Goal: Task Accomplishment & Management: Complete application form

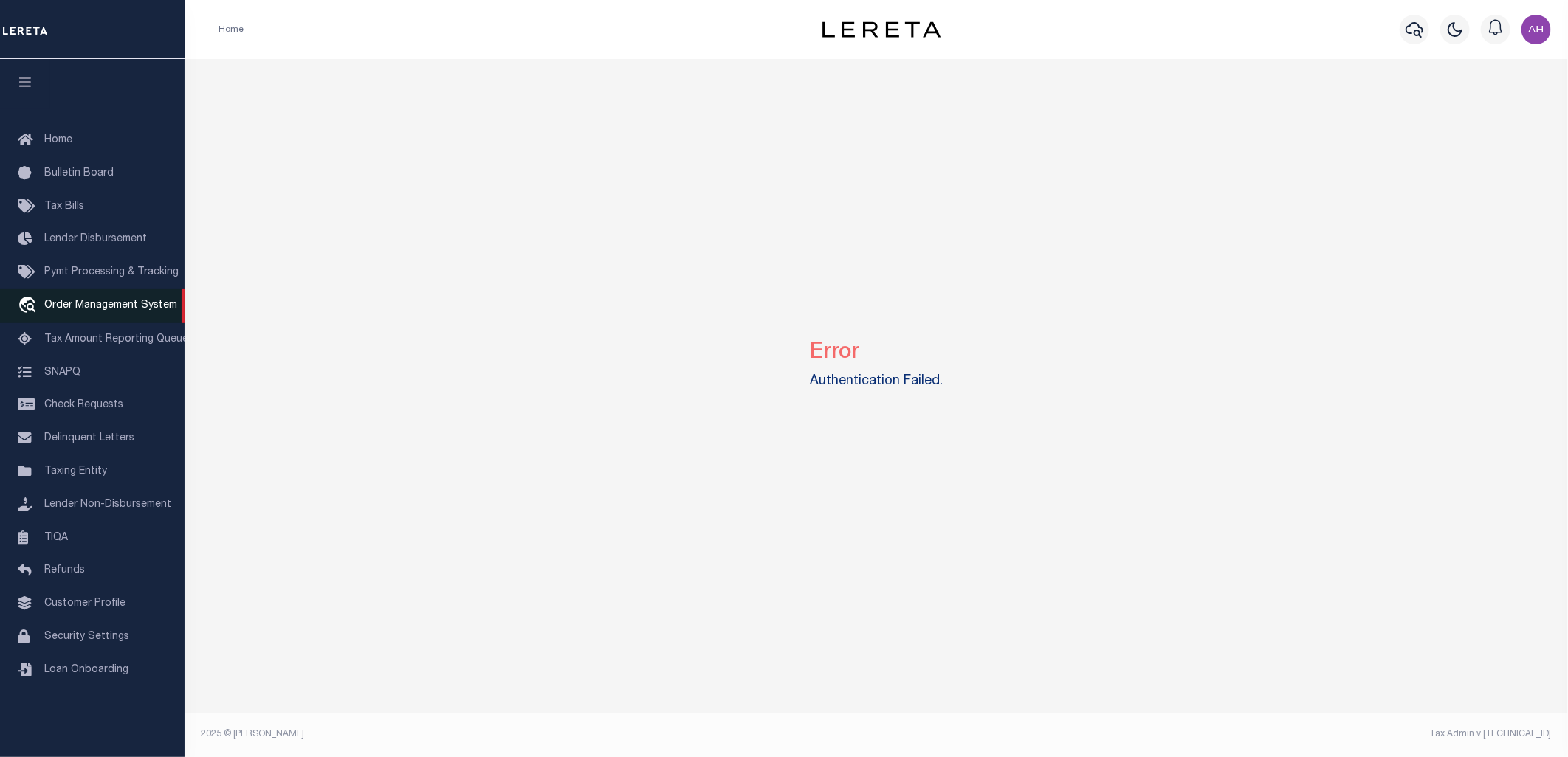
click at [143, 305] on span "Order Management System" at bounding box center [111, 305] width 133 height 10
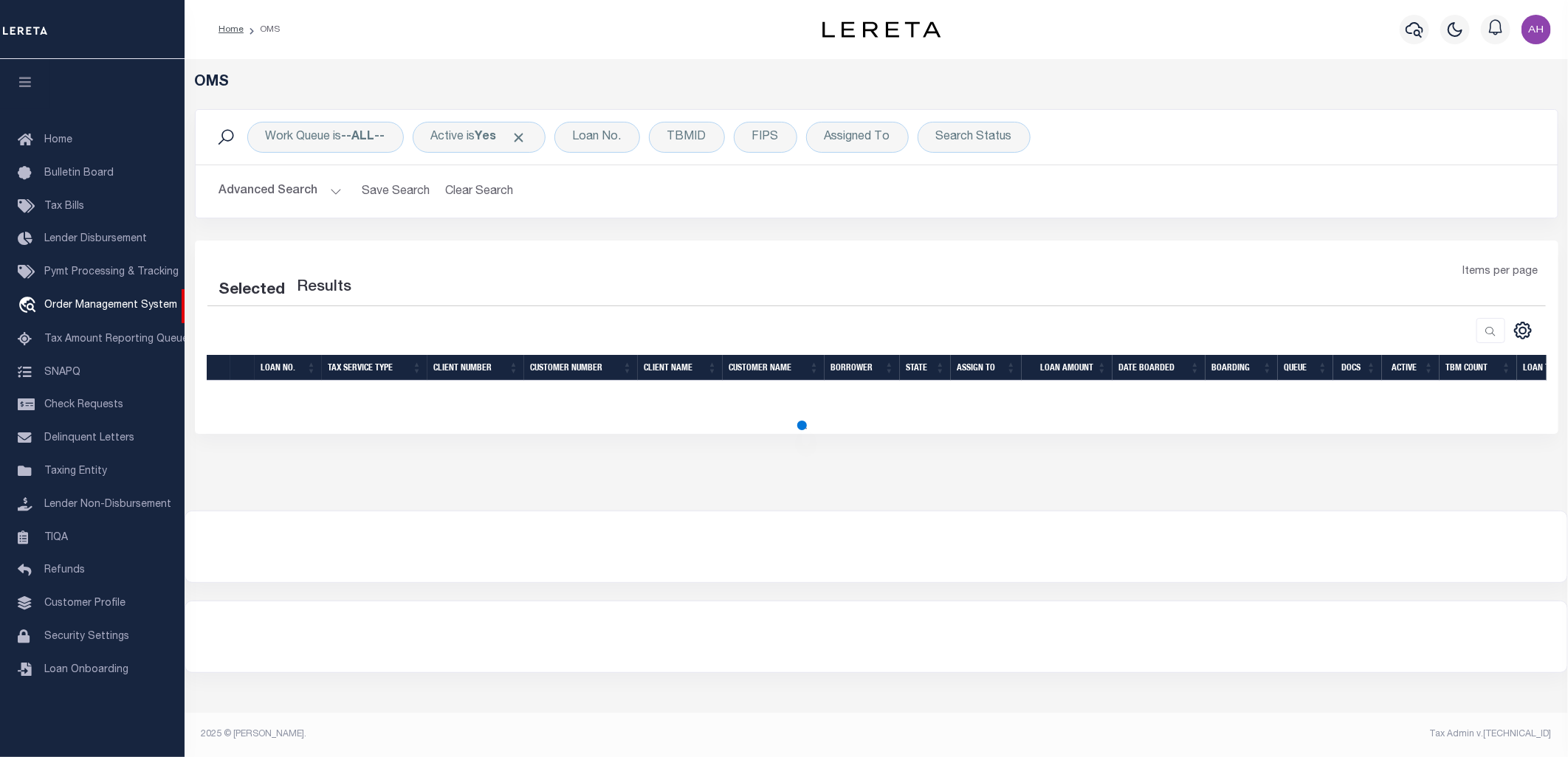
select select "200"
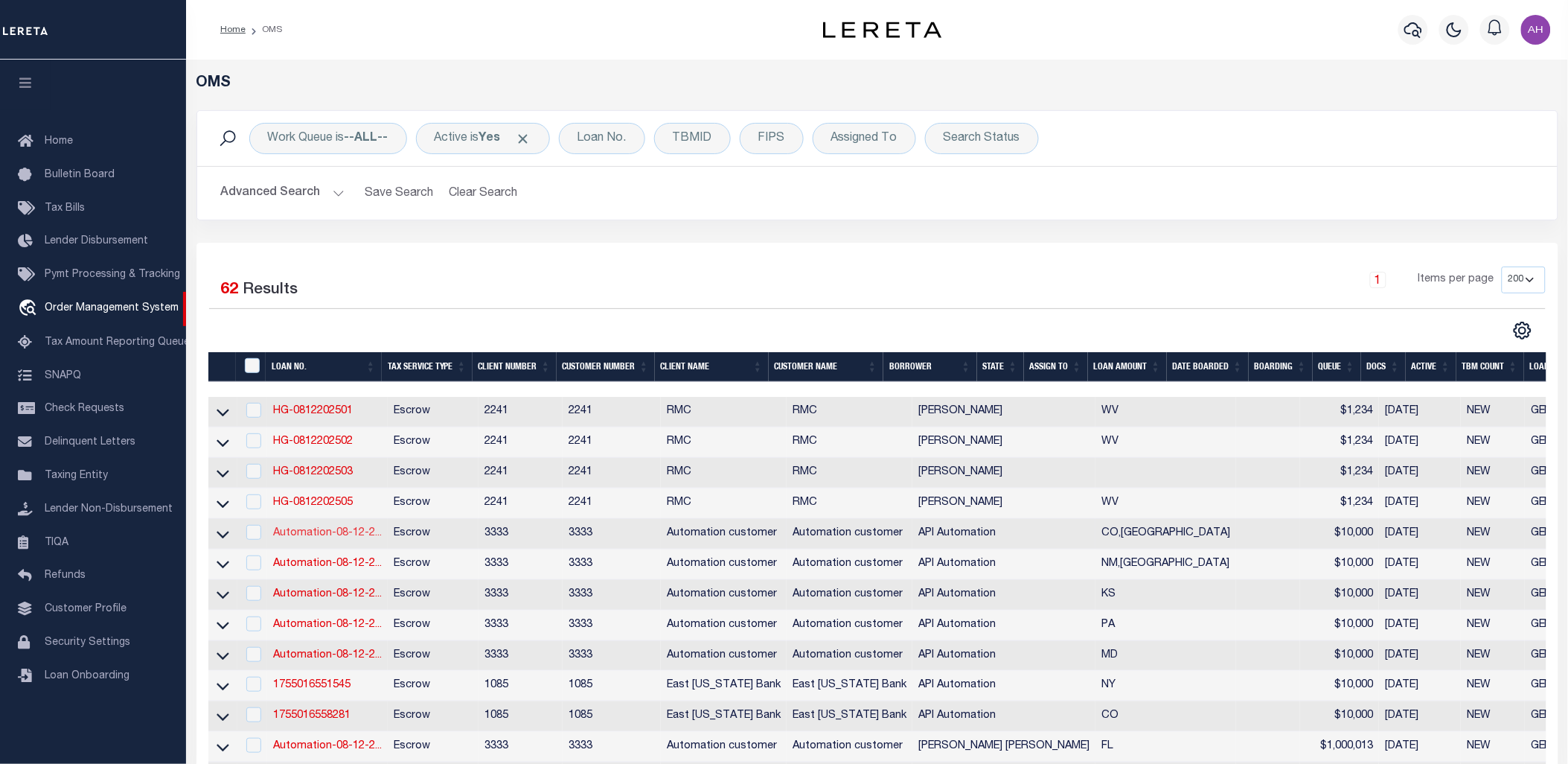
click at [319, 539] on link "Automation-08-12-2..." at bounding box center [328, 533] width 109 height 11
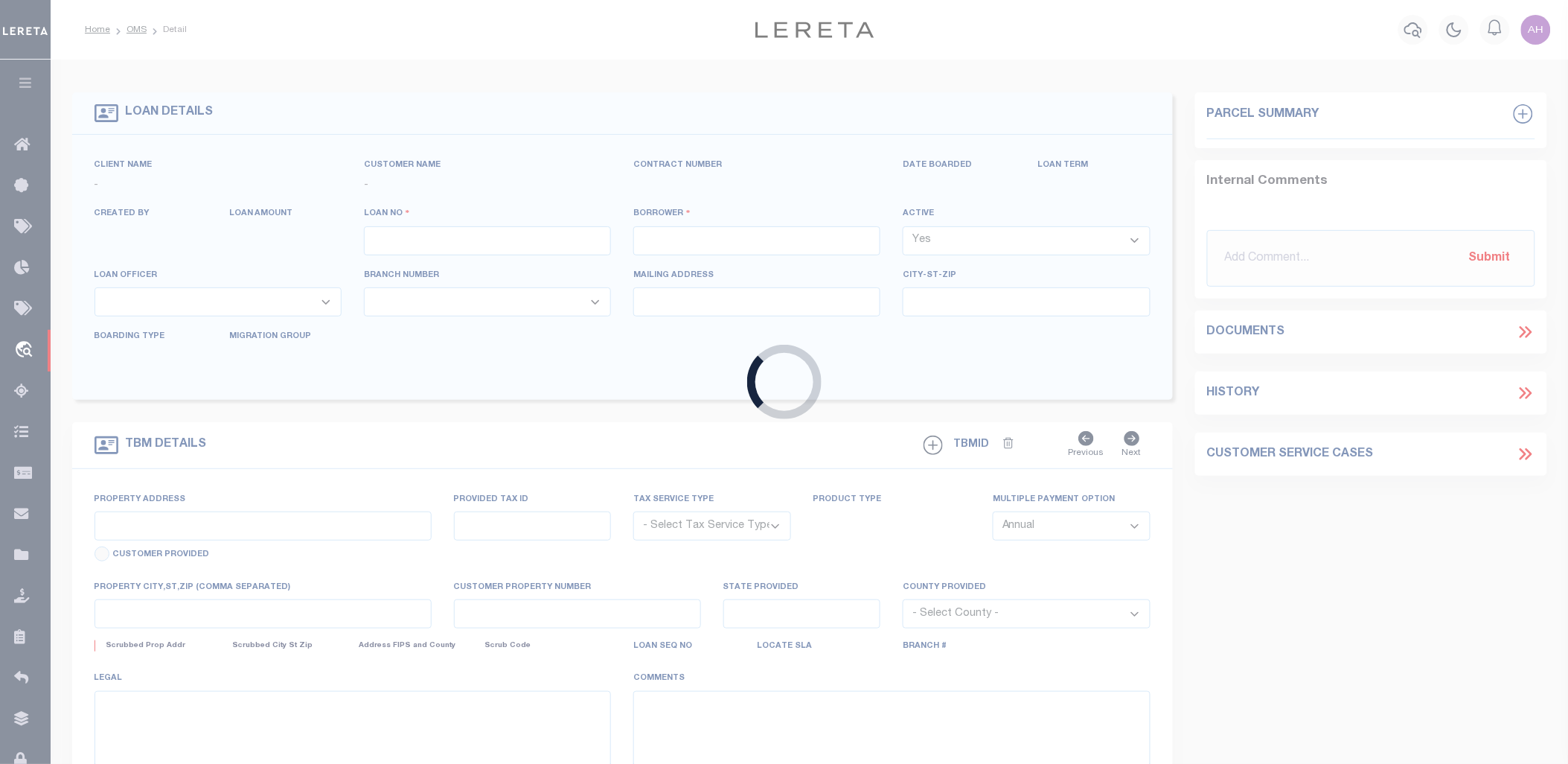
type input "Automation-08-12-25T16:35:34"
type input "API Automation"
select select
type input "756 DURUM ST"
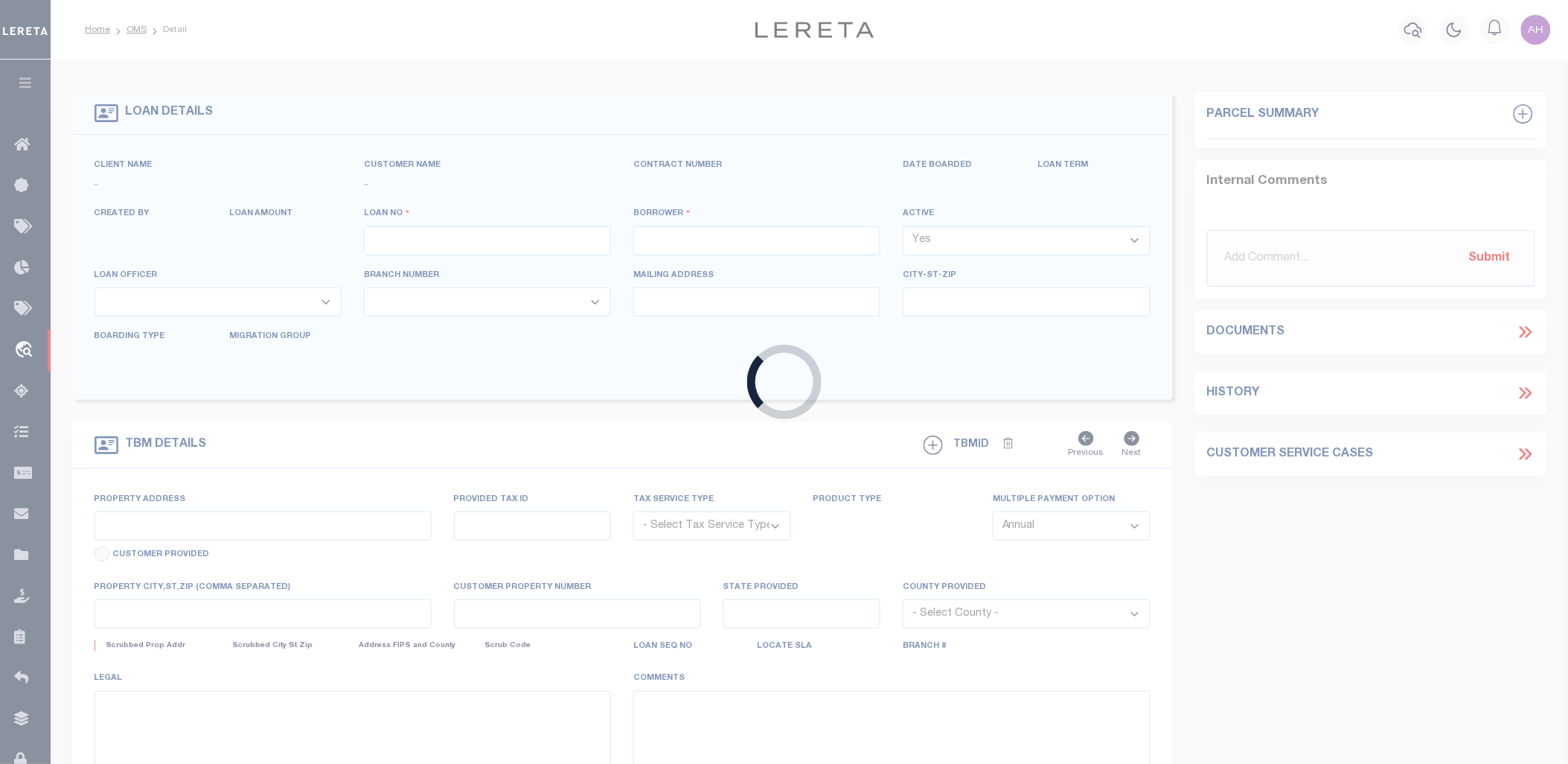
type input "WINDSOR CO 80550-6014"
type input "[DATE]"
select select "10"
select select "Escrow"
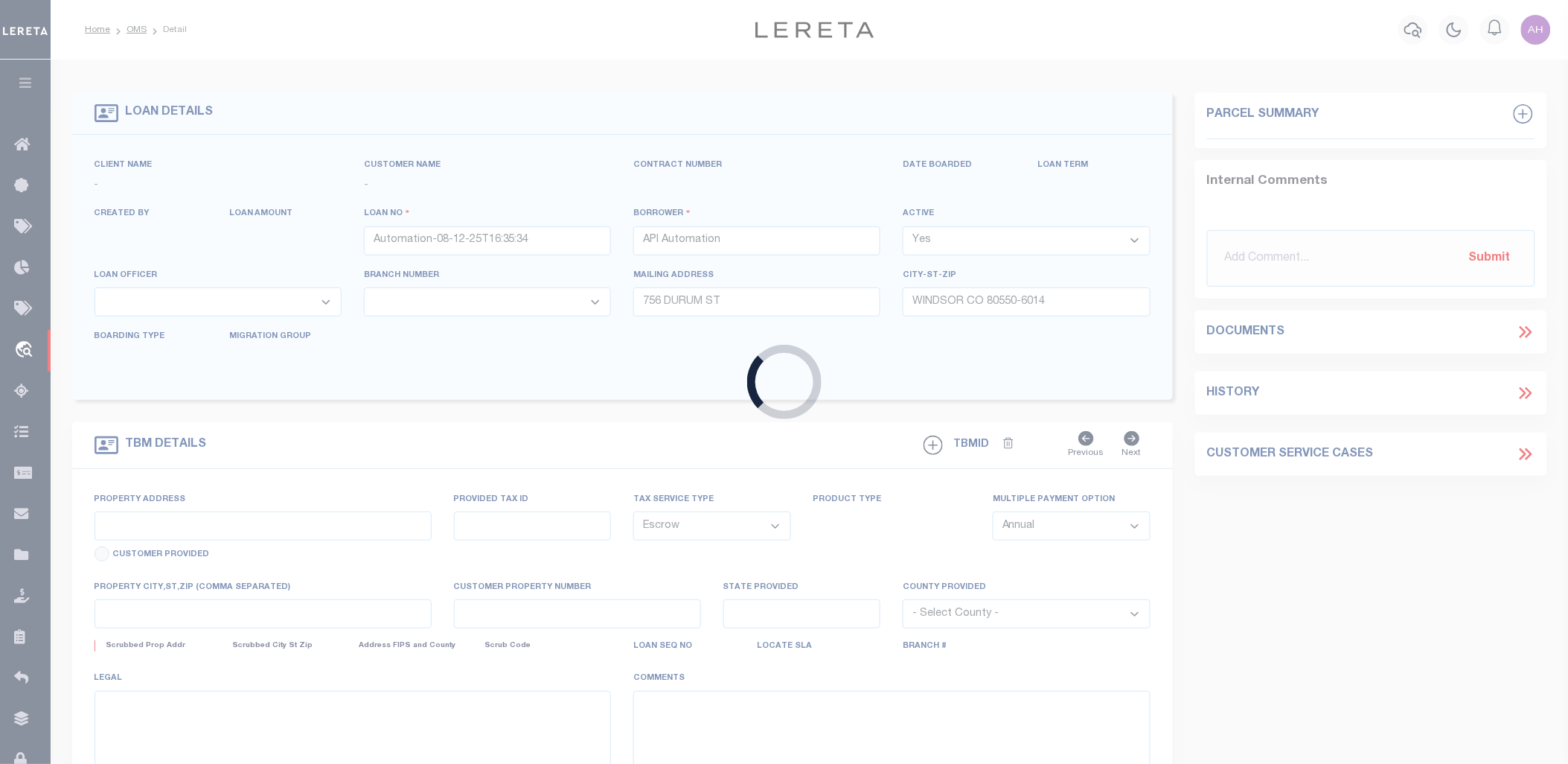
select select "132879"
select select "25675"
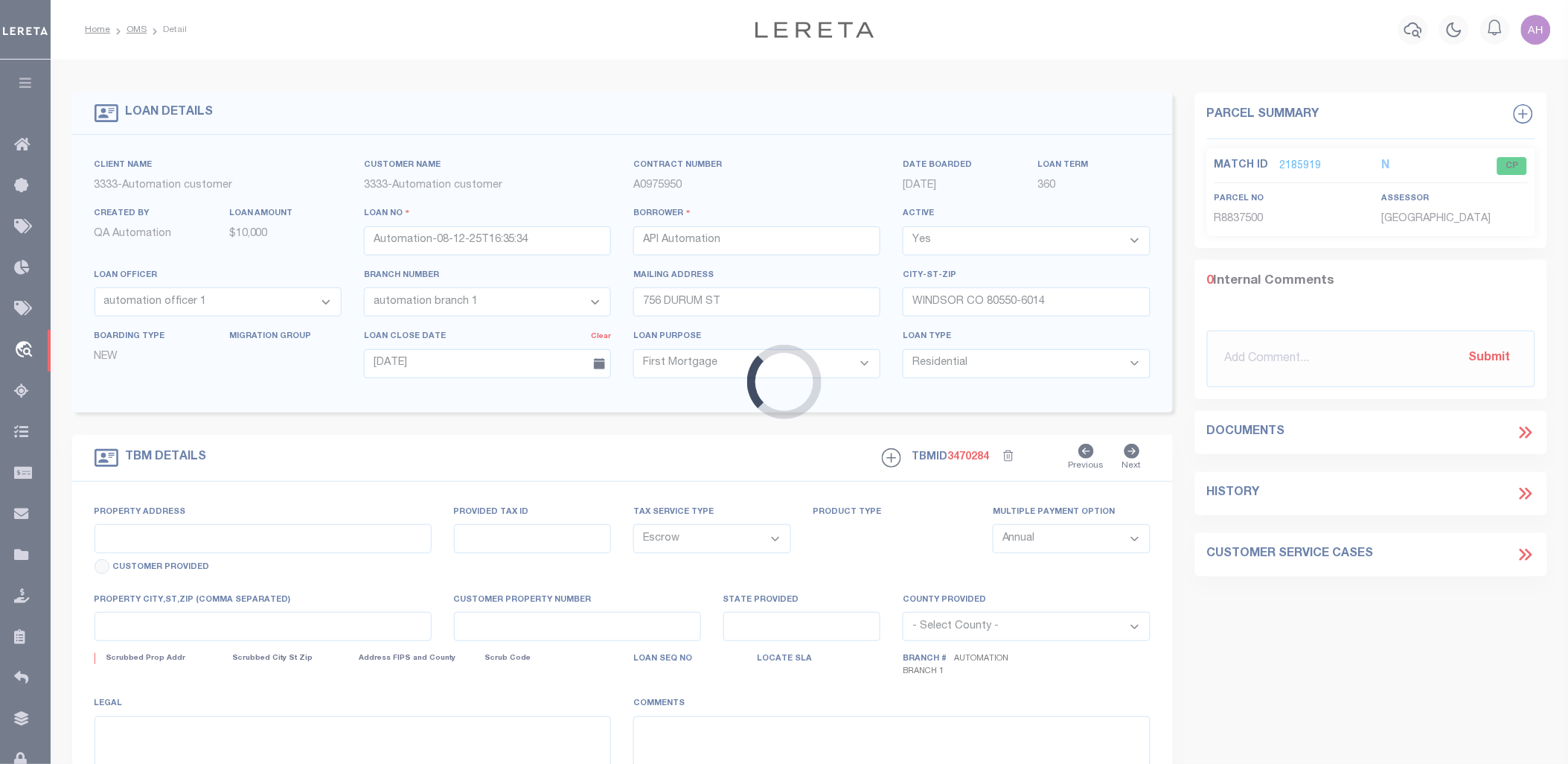
type input "756 DURUM ST"
type input "100"
type input "WINDSOR CO 80550"
type input "CO"
select select
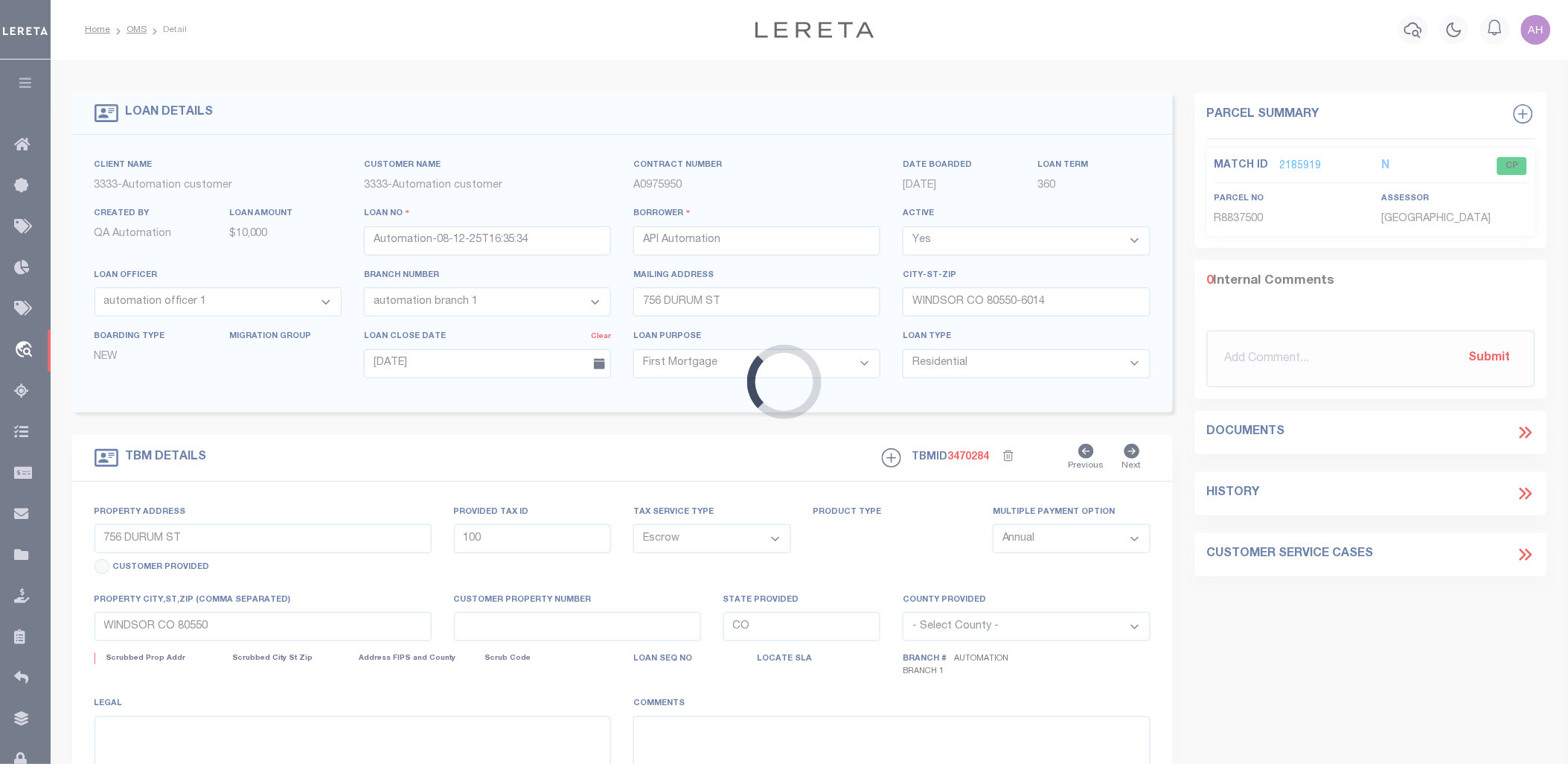
type textarea "This is a test legal description"
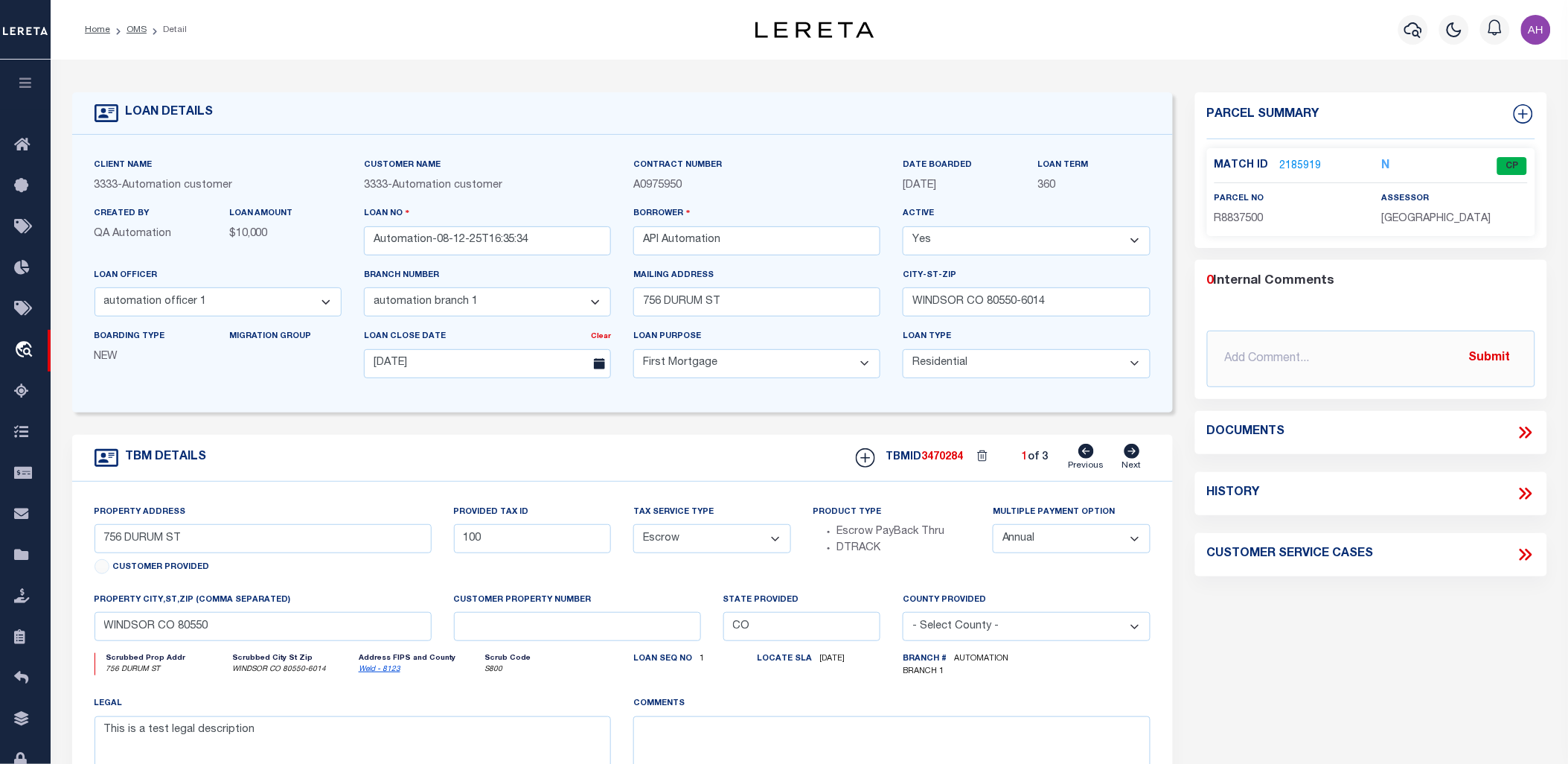
click at [1304, 165] on link "2185919" at bounding box center [1300, 166] width 41 height 15
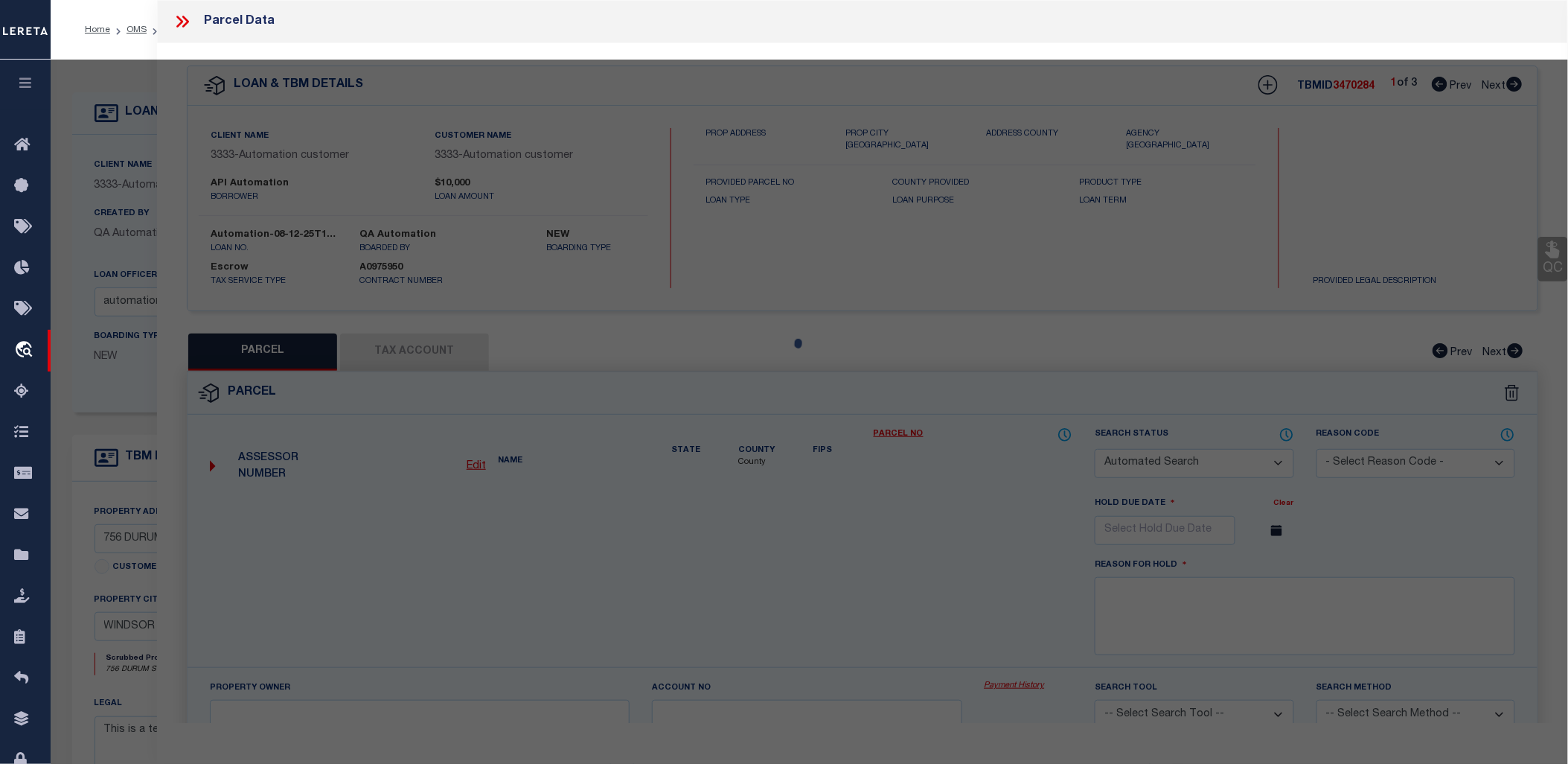
checkbox input "false"
select select "CP"
type input "[PERSON_NAME]"
select select "ATL"
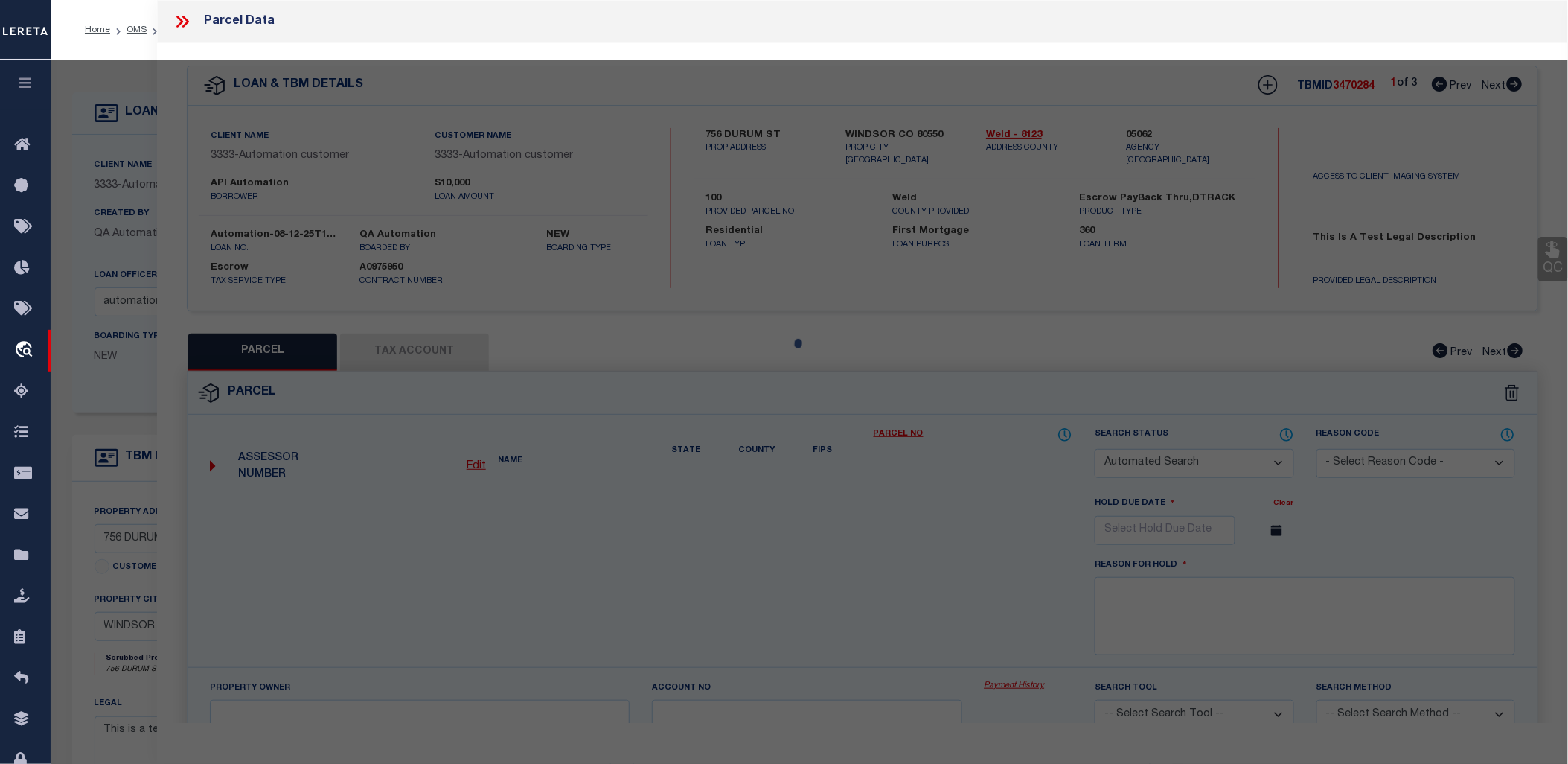
select select "ADD"
type input "756 DURUM ST"
checkbox input "false"
type input "[GEOGRAPHIC_DATA]"
type textarea "WIN GP L2 BLK2 [GEOGRAPHIC_DATA]"
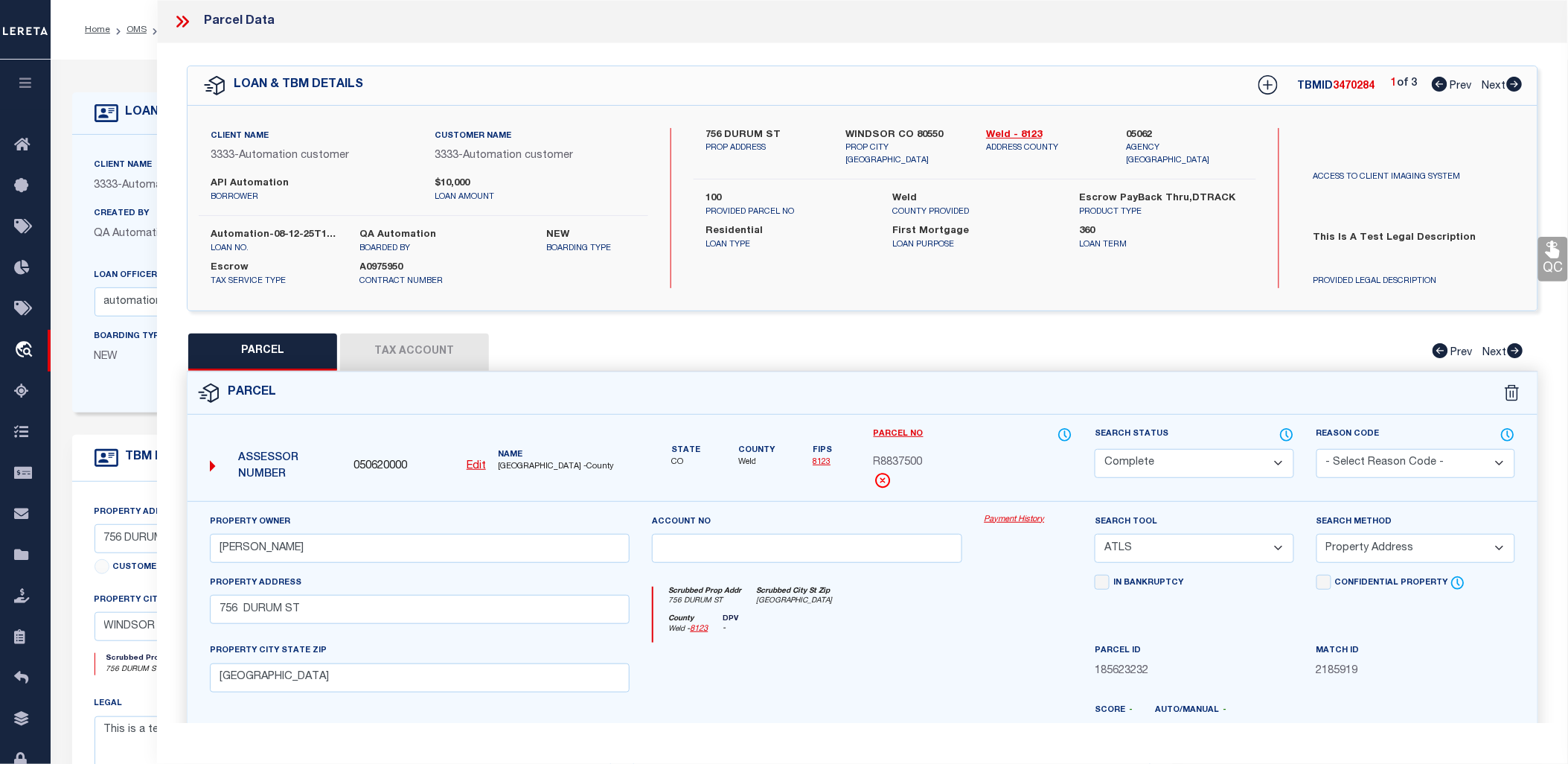
click at [425, 360] on button "Tax Account" at bounding box center [414, 352] width 149 height 37
select select "100"
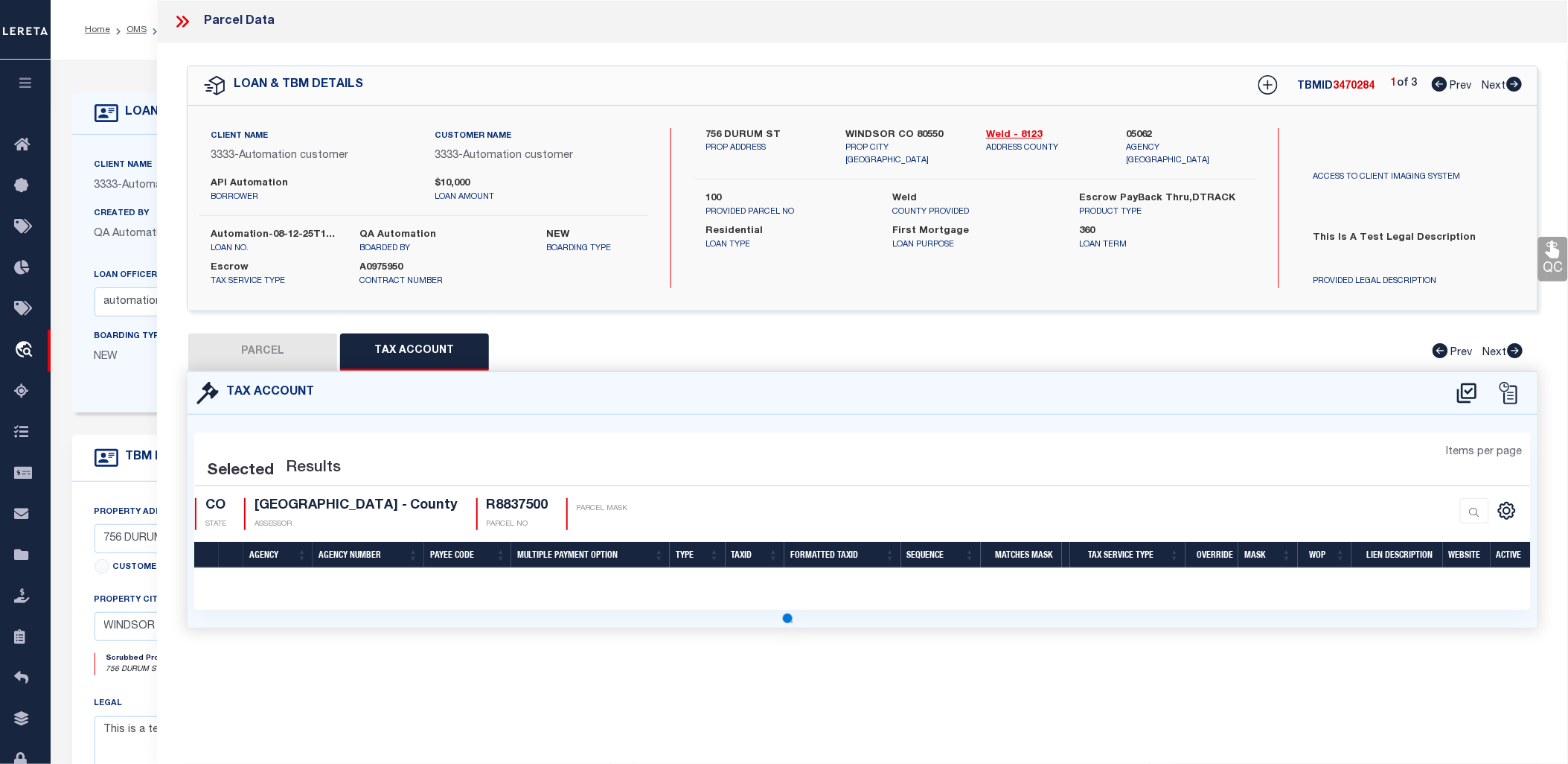
select select "100"
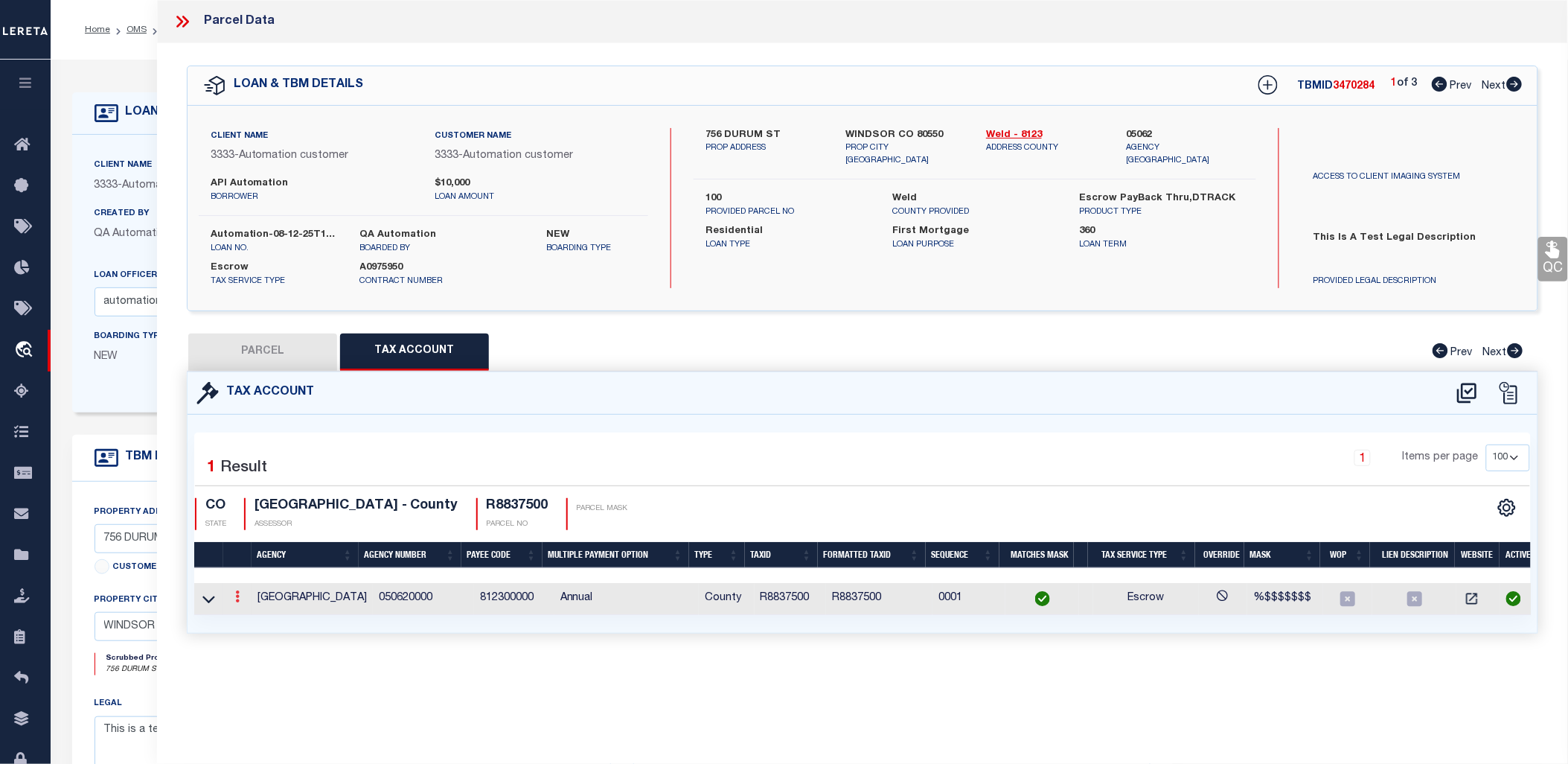
click at [233, 600] on link at bounding box center [237, 598] width 16 height 12
click at [250, 624] on icon "" at bounding box center [254, 619] width 11 height 11
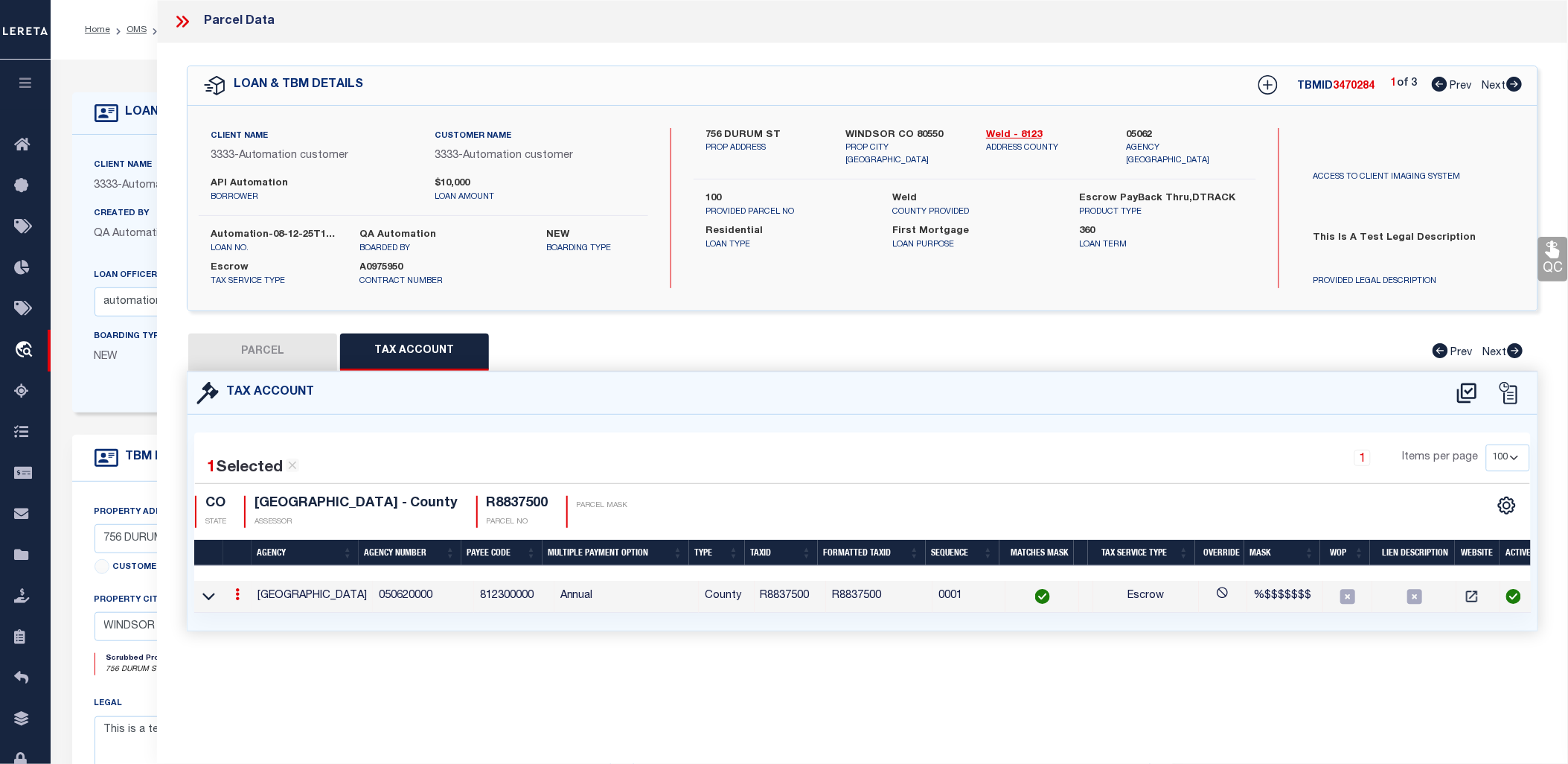
type input "R8837500"
type textarea "%$$$$$$$"
checkbox input "true"
type input "XXXXXXXX*"
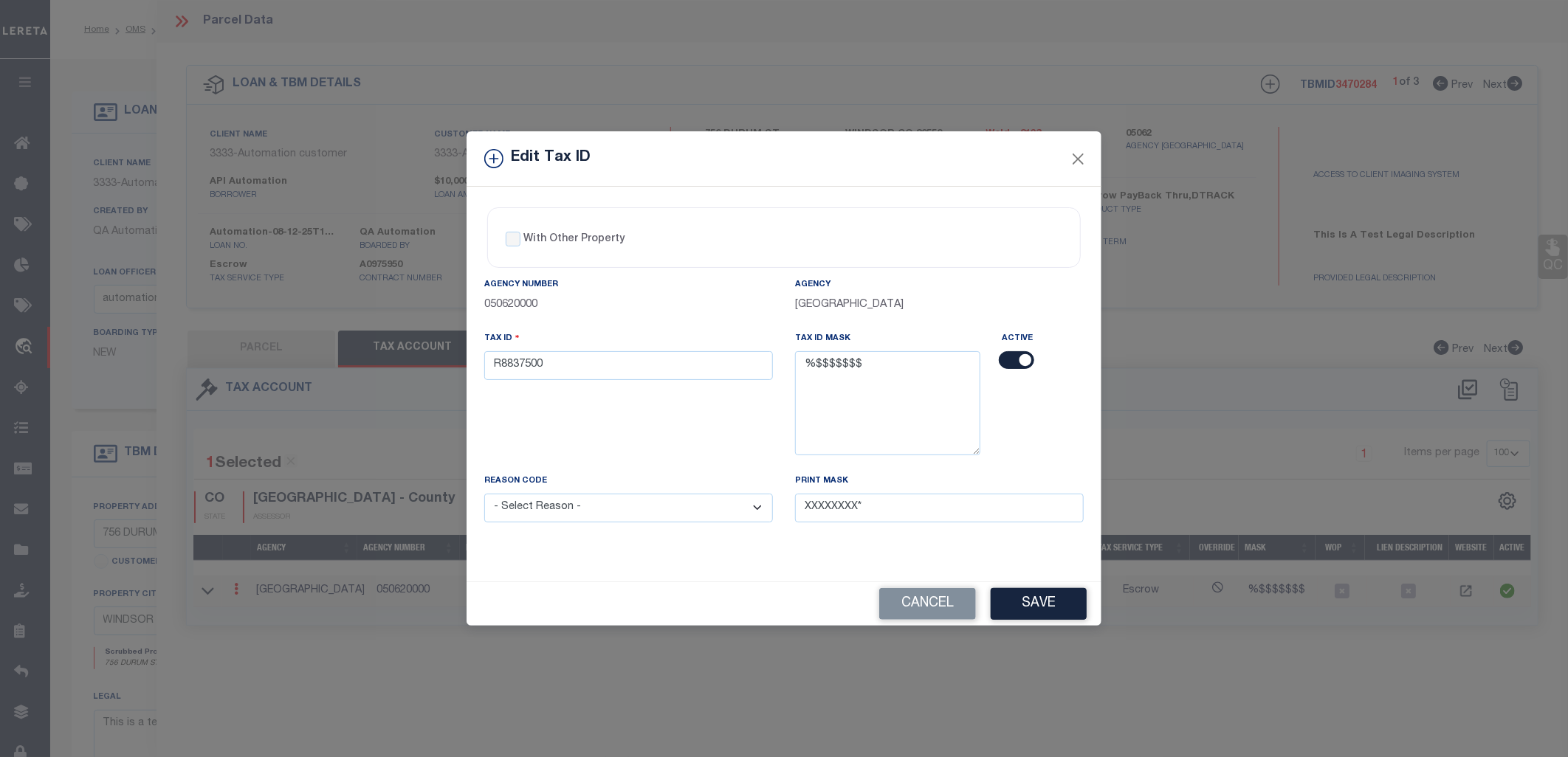
click at [529, 243] on label "With Other Property" at bounding box center [573, 239] width 101 height 15
click at [520, 243] on input "With Other Property" at bounding box center [513, 239] width 15 height 15
checkbox input "true"
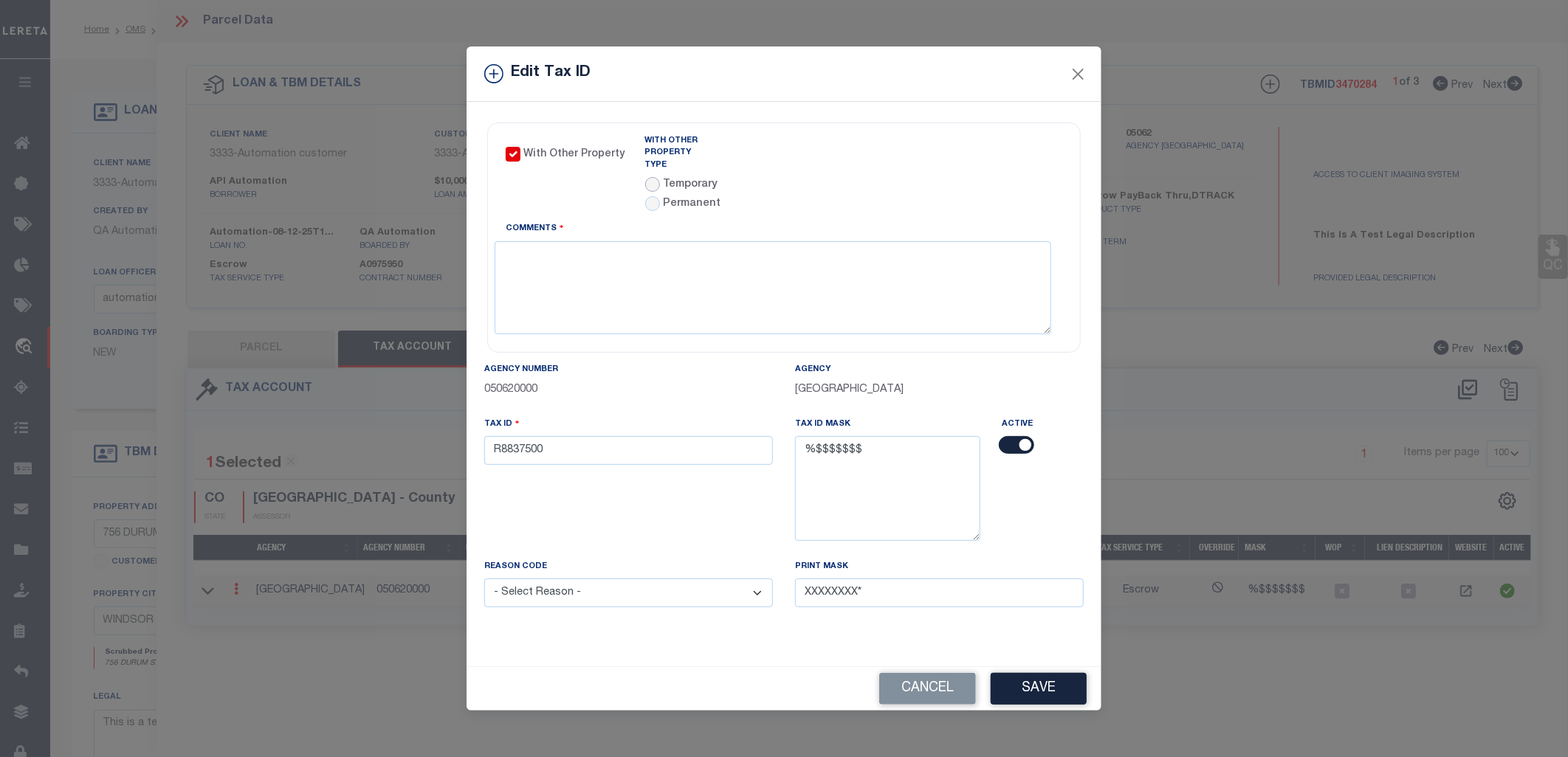
click at [654, 178] on input "radio" at bounding box center [653, 185] width 15 height 15
radio input "true"
click at [852, 267] on textarea "Comments" at bounding box center [773, 287] width 557 height 93
type textarea "test"
click at [1037, 688] on button "Save" at bounding box center [1038, 688] width 96 height 31
